Goal: Transaction & Acquisition: Purchase product/service

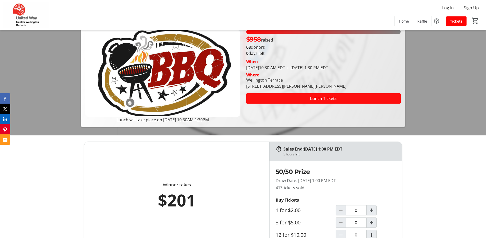
scroll to position [128, 0]
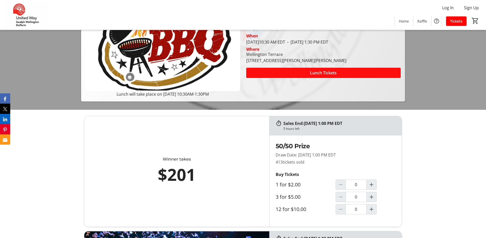
click at [322, 71] on span "Lunch Tickets" at bounding box center [323, 73] width 27 height 6
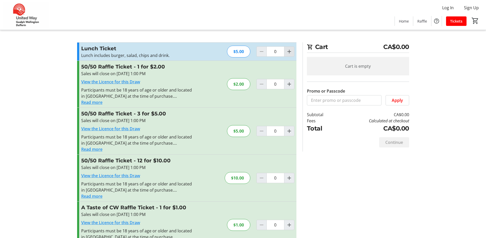
click at [286, 50] on mat-icon "Increment by one" at bounding box center [289, 51] width 6 height 6
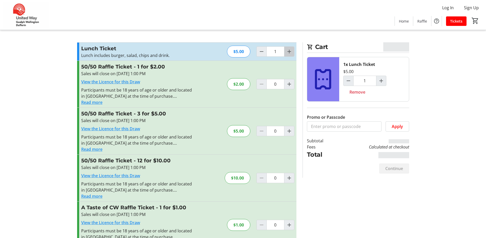
click at [290, 51] on mat-icon "Increment by one" at bounding box center [289, 51] width 6 height 6
type input "2"
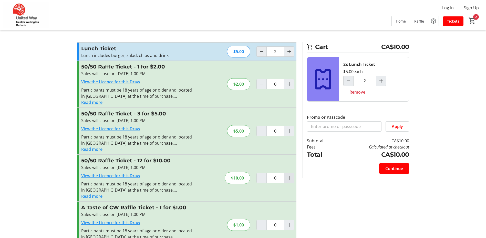
click at [289, 178] on mat-icon "Increment by one" at bounding box center [289, 178] width 6 height 6
type input "2"
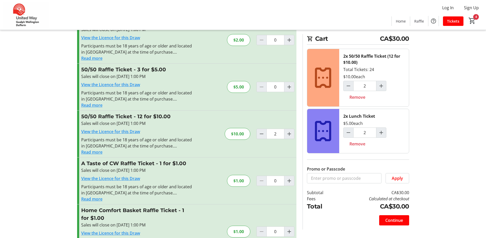
scroll to position [51, 0]
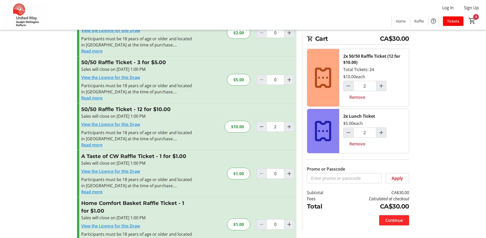
click at [392, 221] on span "Continue" at bounding box center [394, 220] width 18 height 6
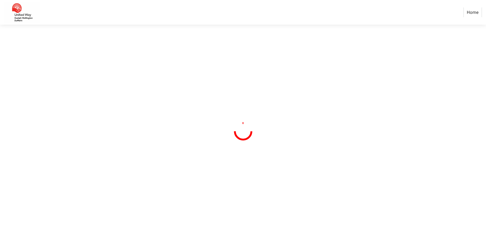
select select "CA"
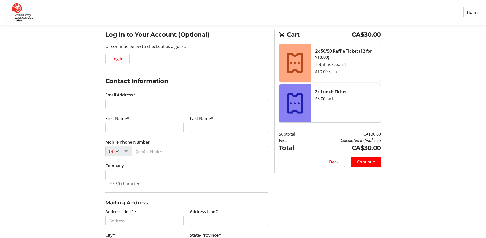
scroll to position [13, 0]
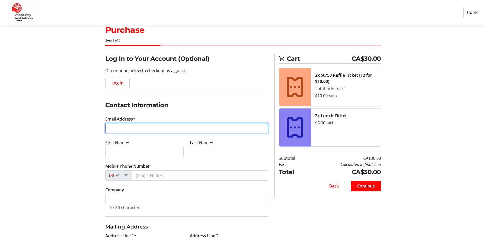
click at [165, 129] on input "Email Address*" at bounding box center [186, 128] width 163 height 10
type input "[EMAIL_ADDRESS][DOMAIN_NAME]"
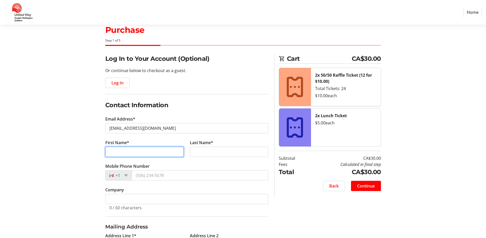
type input "[PERSON_NAME]"
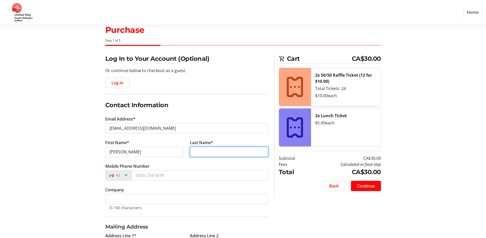
type input "[PERSON_NAME]"
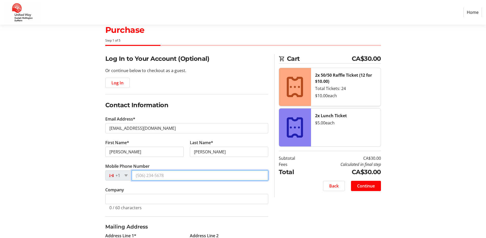
type input "[PHONE_NUMBER]"
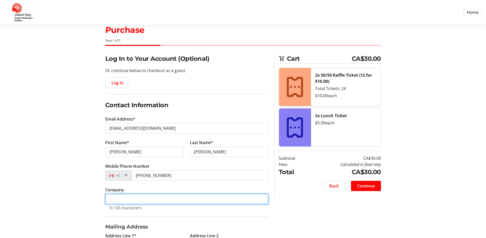
type input "wellington terrace ltc"
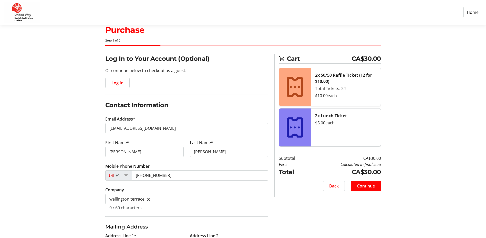
type input "[STREET_ADDRESS][PERSON_NAME]"
type input "fergus"
select select "ON"
type input "n1m3k9"
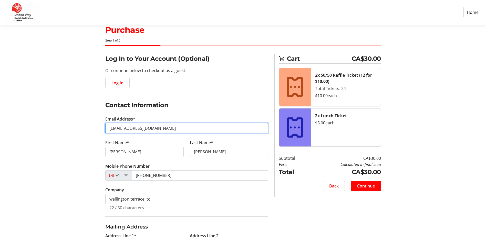
type input "[EMAIL_ADDRESS][DOMAIN_NAME]"
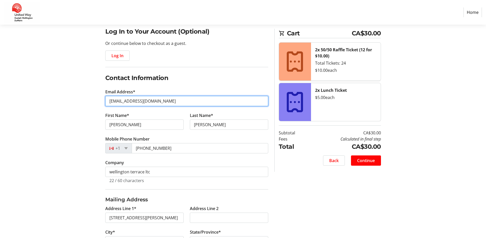
scroll to position [39, 0]
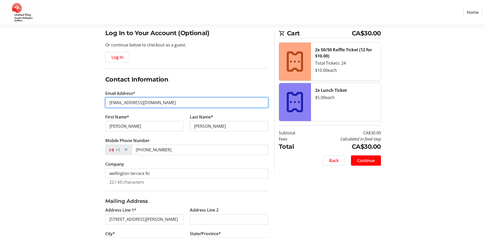
drag, startPoint x: 167, startPoint y: 102, endPoint x: 100, endPoint y: 102, distance: 67.1
click at [100, 102] on div "Log In to Your Account (Optional) Or continue below to checkout as a guest. Log…" at bounding box center [243, 184] width 338 height 312
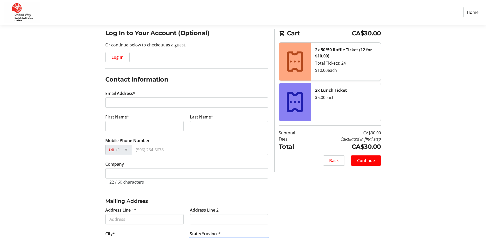
select select
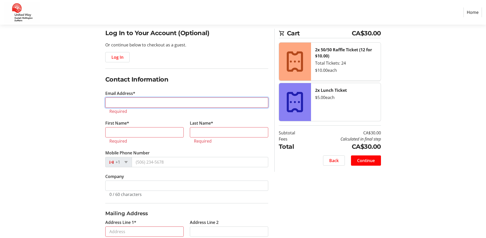
click at [112, 102] on input "Email Address*" at bounding box center [186, 102] width 163 height 10
type input "[EMAIL_ADDRESS][DOMAIN_NAME]"
type input "[PERSON_NAME]"
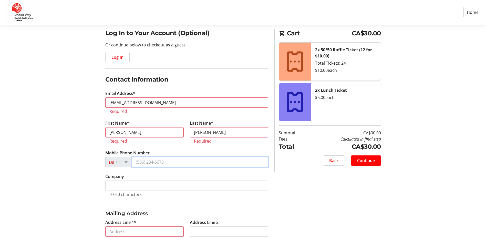
type input "[PHONE_NUMBER]"
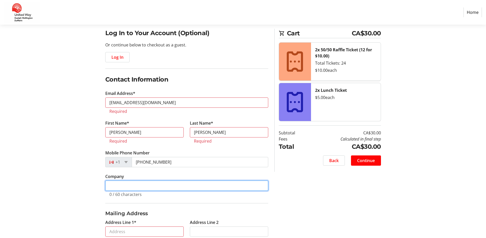
type input "wellington terrace ltc"
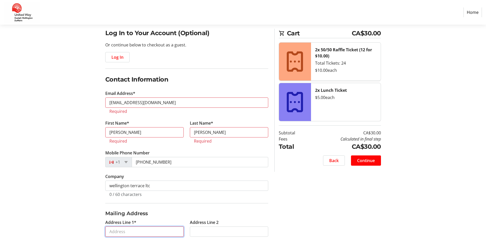
type input "[STREET_ADDRESS][PERSON_NAME]"
type input "fergus"
select select "ON"
type input "n1m3k9"
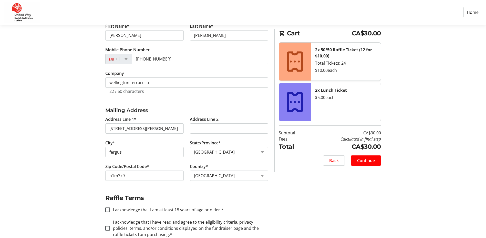
scroll to position [141, 0]
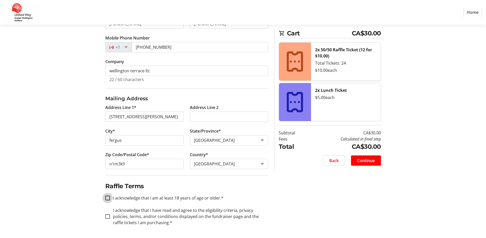
click at [106, 198] on input "I acknowledge that I am at least 18 years of age or older.*" at bounding box center [107, 197] width 5 height 5
checkbox input "true"
click at [109, 218] on input "I acknowledge that I have read and agree to the eligibility criteria, privacy p…" at bounding box center [107, 216] width 5 height 5
checkbox input "true"
click at [374, 161] on span "Continue" at bounding box center [366, 160] width 18 height 6
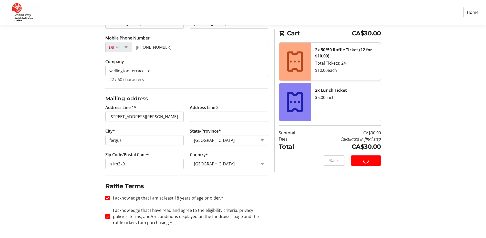
scroll to position [0, 0]
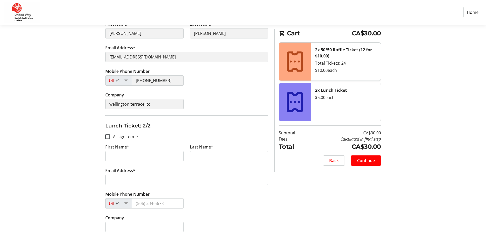
scroll to position [121, 0]
click at [154, 156] on input "First Name*" at bounding box center [144, 156] width 78 height 10
type input "jenn"
click at [196, 157] on input "Last Name*" at bounding box center [229, 156] width 78 height 10
type input "leva"
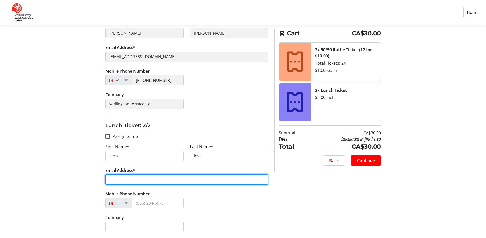
click at [143, 181] on input "Email Address*" at bounding box center [186, 179] width 163 height 10
type input "[EMAIL_ADDRESS][DOMAIN_NAME]"
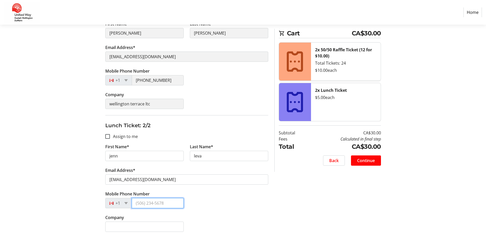
click at [158, 205] on input "Mobile Phone Number" at bounding box center [158, 203] width 52 height 10
type input "[PHONE_NUMBER]"
type input "wellington terrace ltc"
click at [364, 159] on span "Continue" at bounding box center [366, 160] width 18 height 6
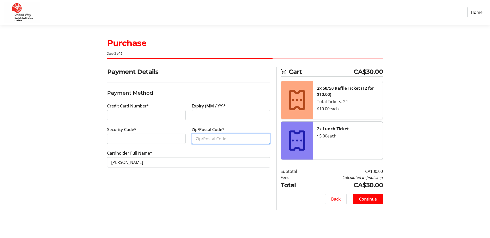
click at [236, 141] on input "Zip/Postal Code*" at bounding box center [231, 138] width 78 height 10
type input "n1m3k9"
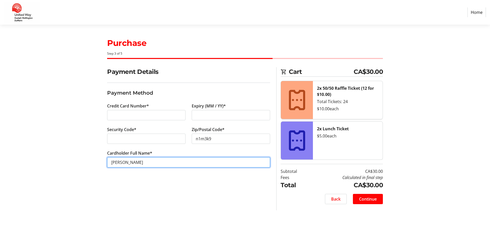
click at [119, 161] on input "[PERSON_NAME]" at bounding box center [188, 162] width 163 height 10
type input "[PERSON_NAME]"
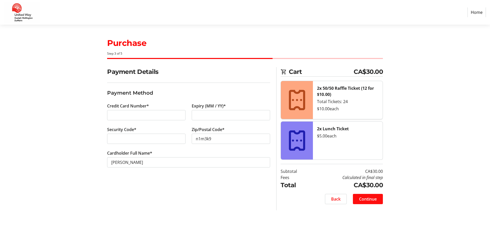
click at [361, 201] on span "Continue" at bounding box center [368, 199] width 18 height 6
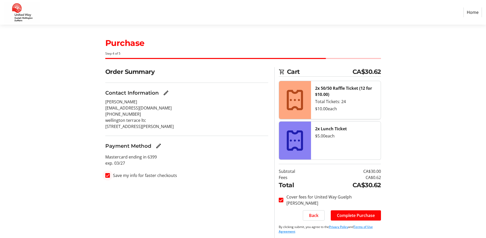
click at [110, 176] on div at bounding box center [107, 175] width 12 height 12
checkbox input "false"
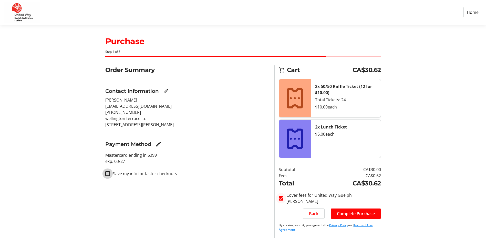
scroll to position [2, 0]
click at [284, 198] on div at bounding box center [281, 198] width 12 height 12
checkbox input "false"
click at [371, 213] on span "Complete Purchase" at bounding box center [356, 213] width 38 height 6
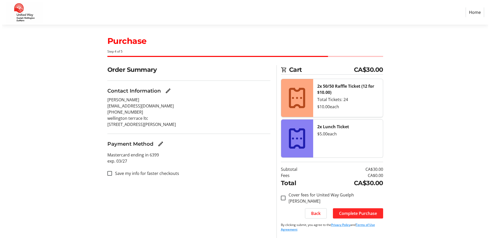
scroll to position [0, 0]
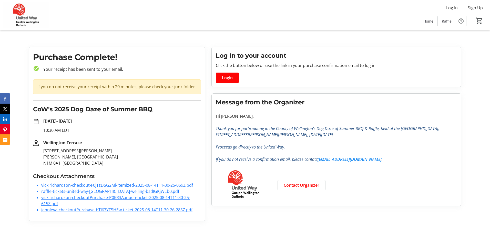
click at [83, 184] on link "vickirichardson-checkout-F0jTzDSG2Mi-itemized-2025-08-14T11-30-25-059Z.pdf" at bounding box center [117, 185] width 152 height 6
click at [472, 56] on tr-checkout-order-details-ui "Purchase Complete! check_circle Your receipt has been sent to your email. If yo…" at bounding box center [245, 136] width 490 height 179
click at [59, 186] on link "vickirichardson-checkout-F0jTzDSG2Mi-itemized-2025-08-14T11-30-25-059Z.pdf" at bounding box center [117, 185] width 152 height 6
click at [50, 209] on link "jennleva-checkoutPurchase-bTI67YT5HEw-ticket-2025-08-14T11-30-26-285Z.pdf" at bounding box center [116, 210] width 151 height 6
click at [53, 198] on link "vickirichardson-checkoutPurchase-P0ER3Aanqeh-ticket-2025-08-14T11-30-25-615Z.pdf" at bounding box center [115, 200] width 149 height 12
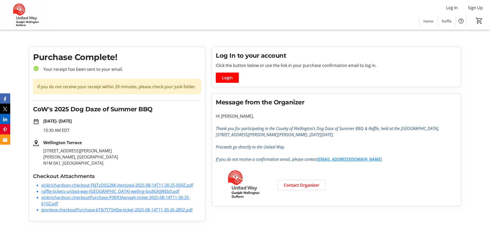
click at [49, 191] on link "raffle-tickets-united-way-[GEOGRAPHIC_DATA]-welling-bsdIGKjWEb0.pdf" at bounding box center [110, 191] width 138 height 6
